Goal: Understand process/instructions: Learn how to perform a task or action

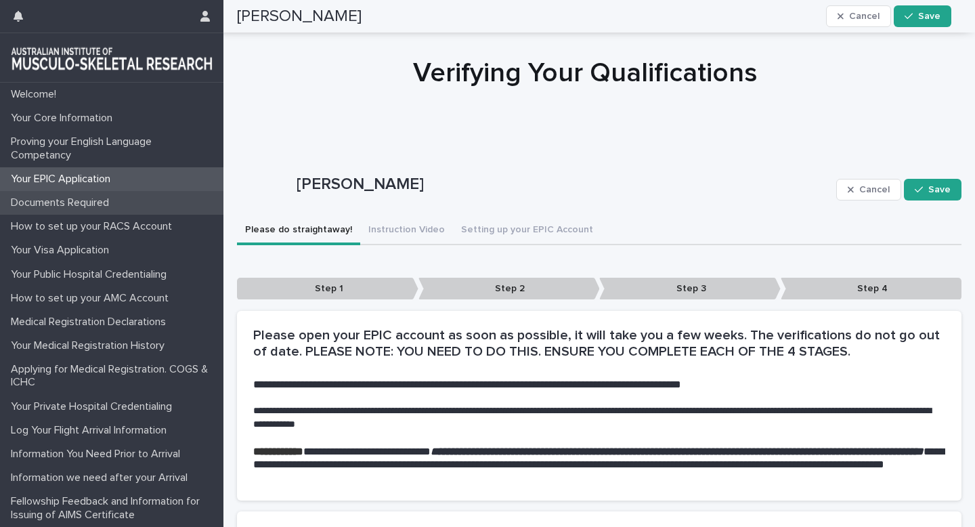
scroll to position [366, 0]
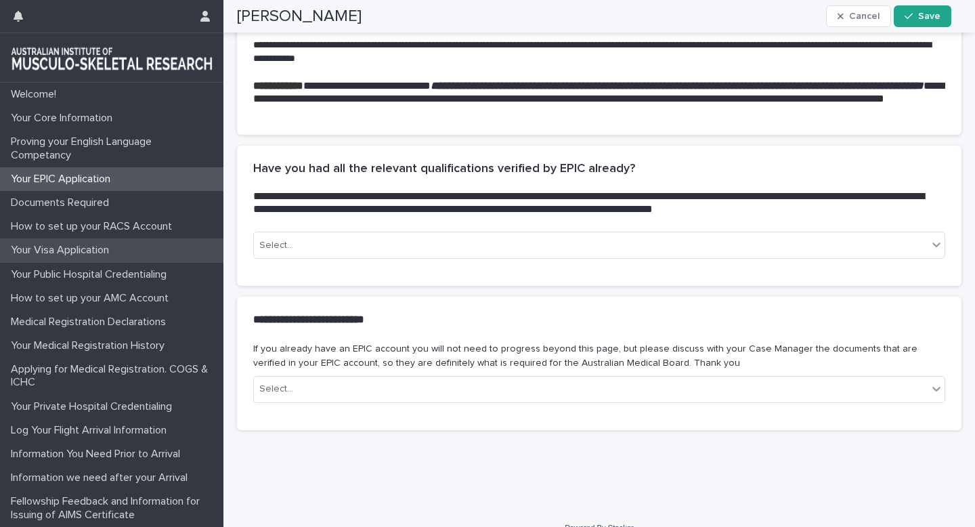
click at [80, 242] on div "Your Visa Application" at bounding box center [111, 250] width 223 height 24
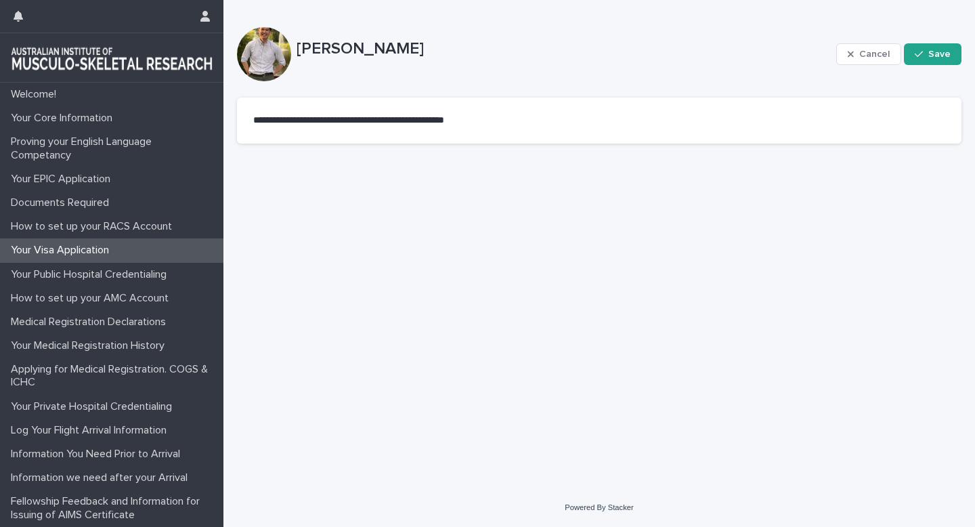
click at [384, 337] on div "**********" at bounding box center [599, 227] width 738 height 454
click at [133, 197] on div "Documents Required" at bounding box center [111, 203] width 223 height 24
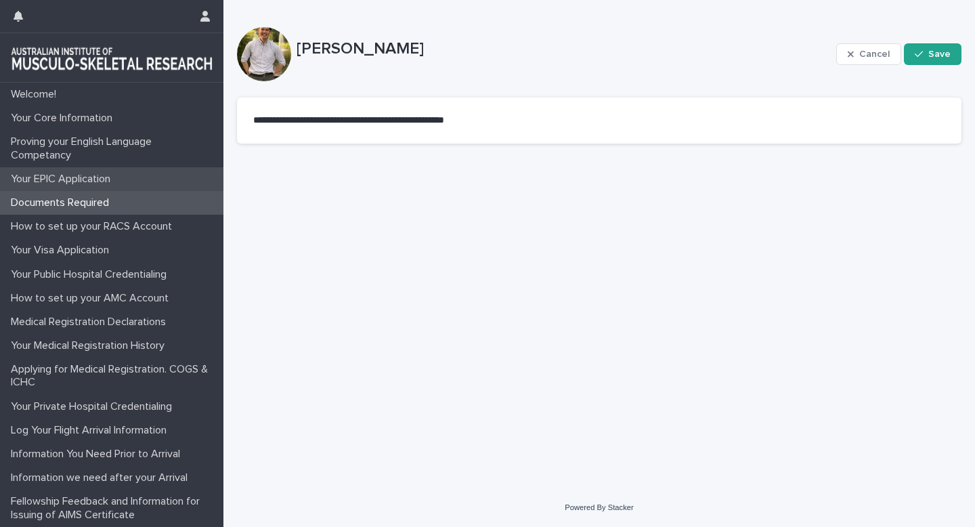
click at [132, 185] on div "Your EPIC Application" at bounding box center [111, 179] width 223 height 24
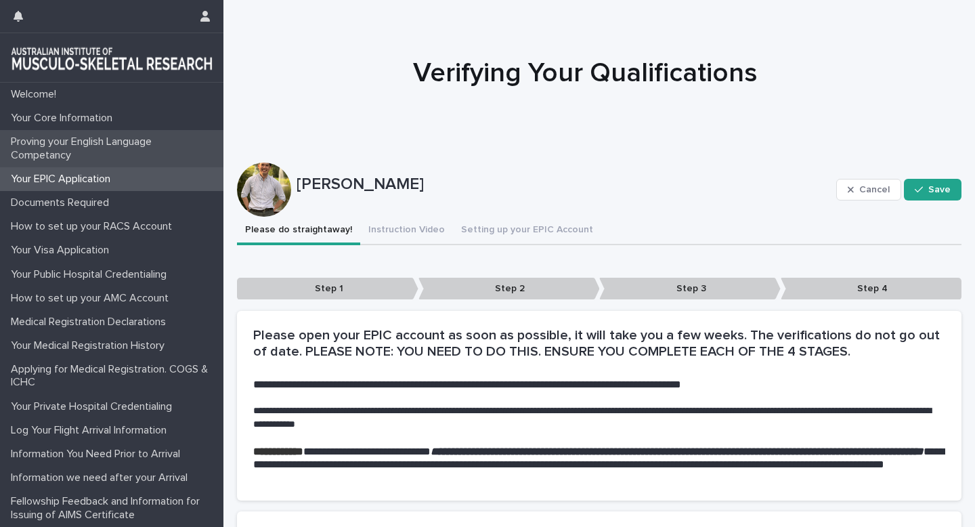
click at [129, 148] on p "Proving your English Language Competancy" at bounding box center [114, 148] width 218 height 26
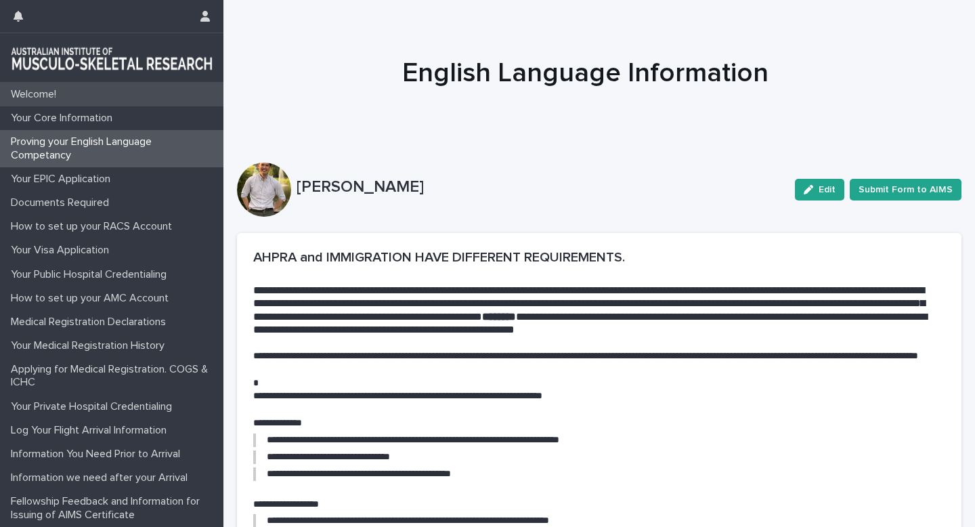
click at [119, 91] on div "Welcome!" at bounding box center [111, 95] width 223 height 24
